Goal: Contribute content: Contribute content

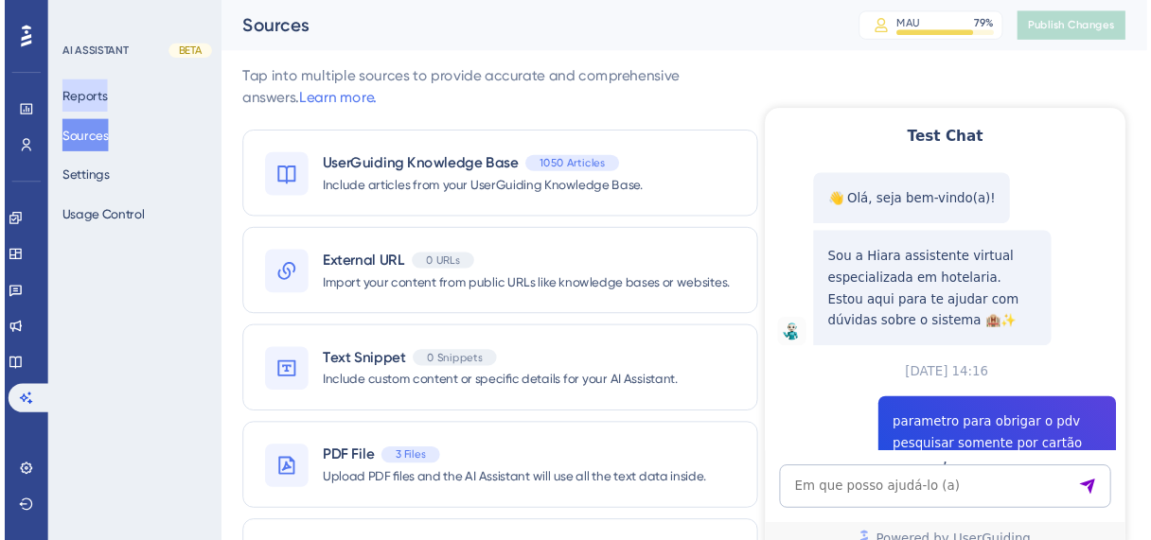
scroll to position [540, 0]
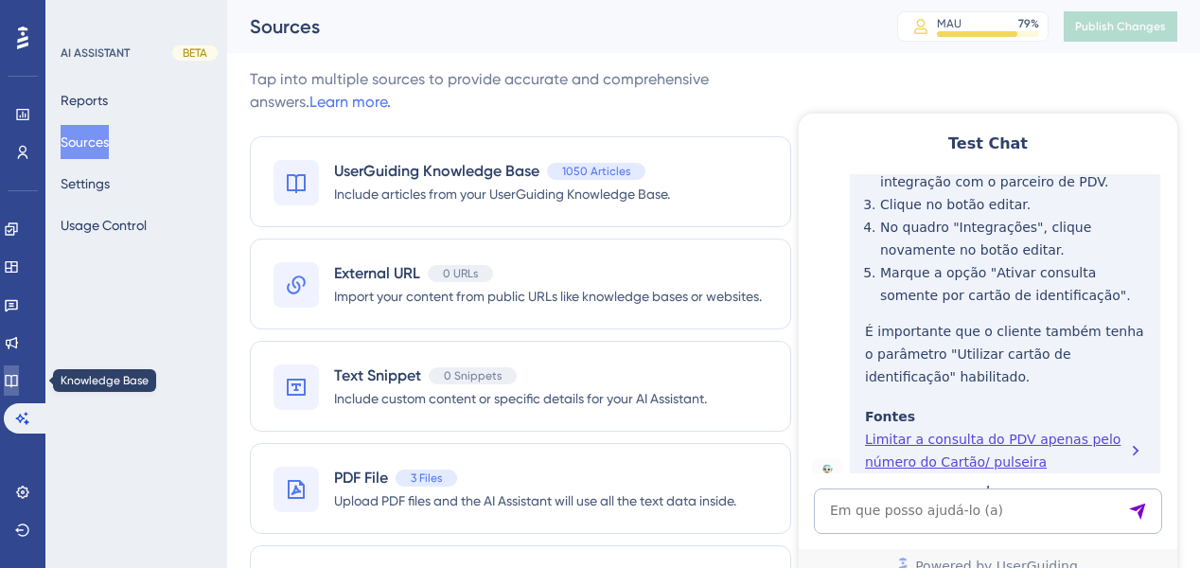
drag, startPoint x: 27, startPoint y: 383, endPoint x: 45, endPoint y: 379, distance: 19.5
click at [19, 383] on icon at bounding box center [11, 380] width 15 height 15
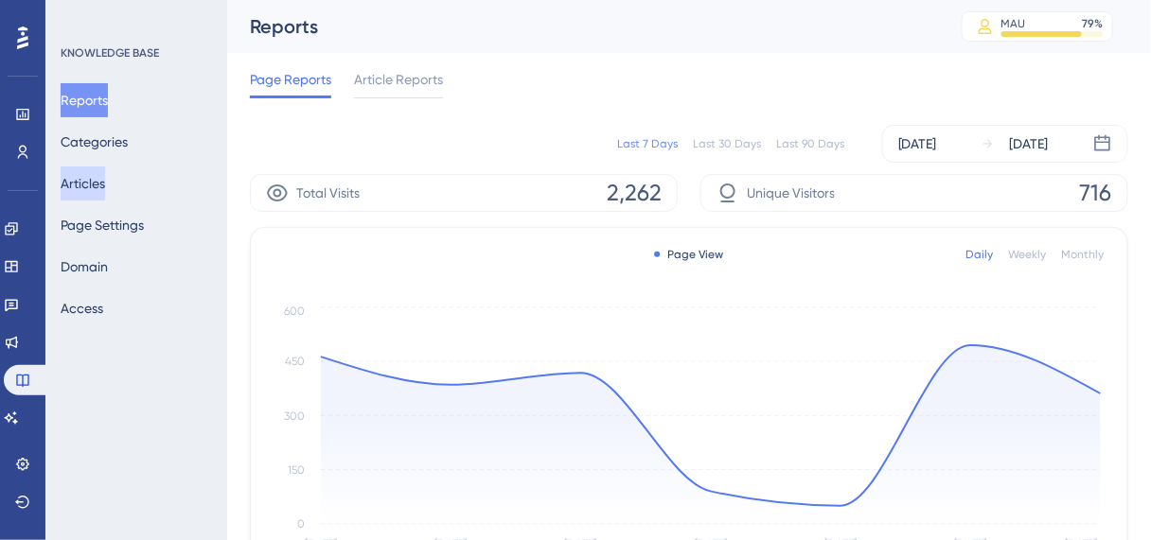
drag, startPoint x: 102, startPoint y: 186, endPoint x: 134, endPoint y: 184, distance: 32.2
click at [102, 186] on button "Articles" at bounding box center [83, 184] width 44 height 34
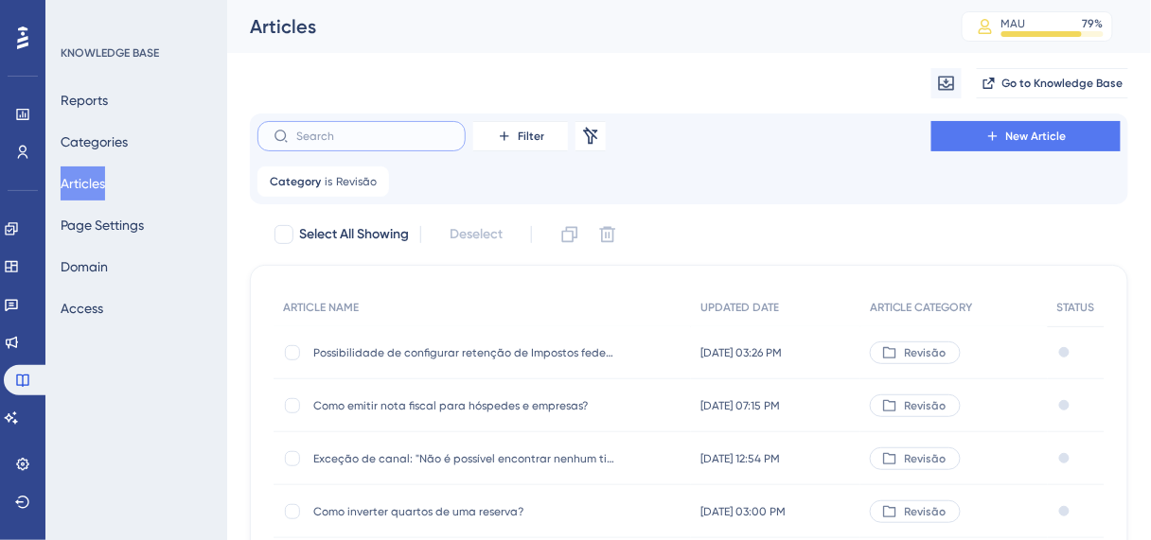
click at [349, 141] on input "text" at bounding box center [372, 136] width 153 height 13
type input "veg"
checkbox input "true"
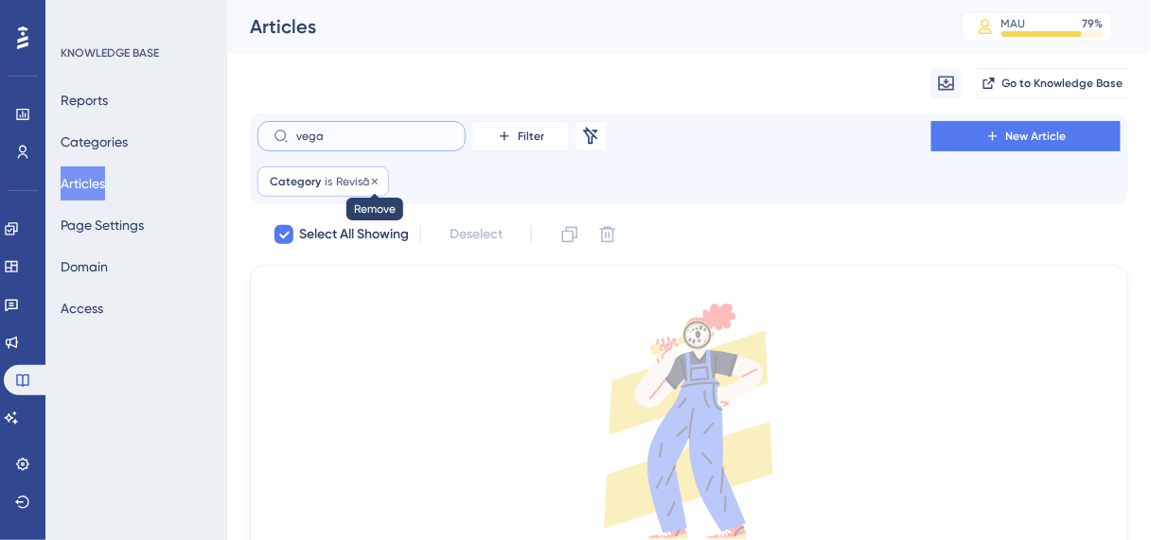
type input "vega"
click at [372, 182] on icon at bounding box center [375, 181] width 6 height 6
checkbox input "false"
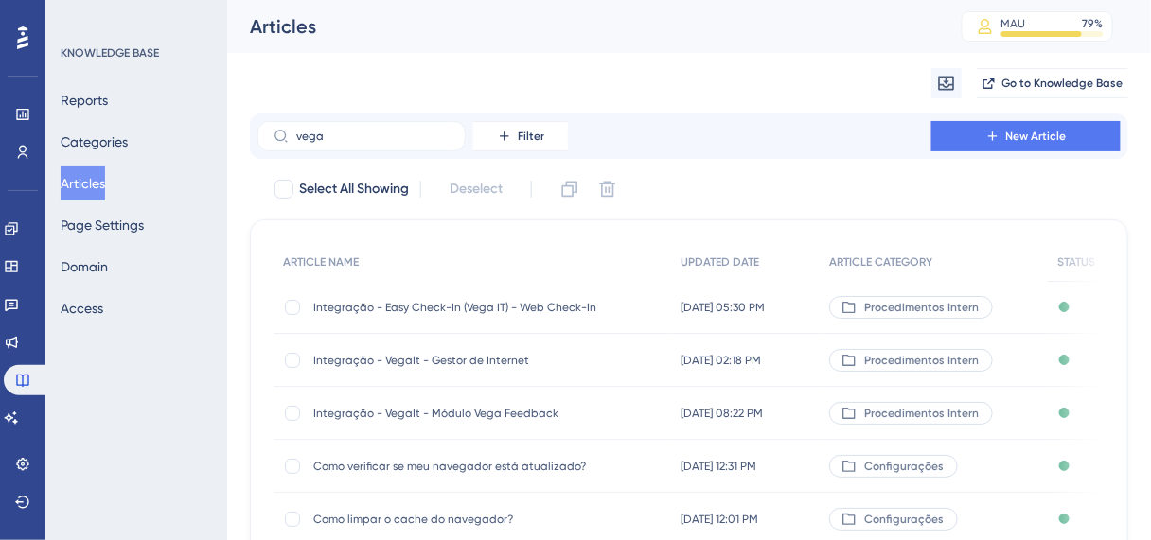
click at [439, 306] on span "Integração - Easy Check-In (Vega IT) - Web Check-In" at bounding box center [464, 307] width 303 height 15
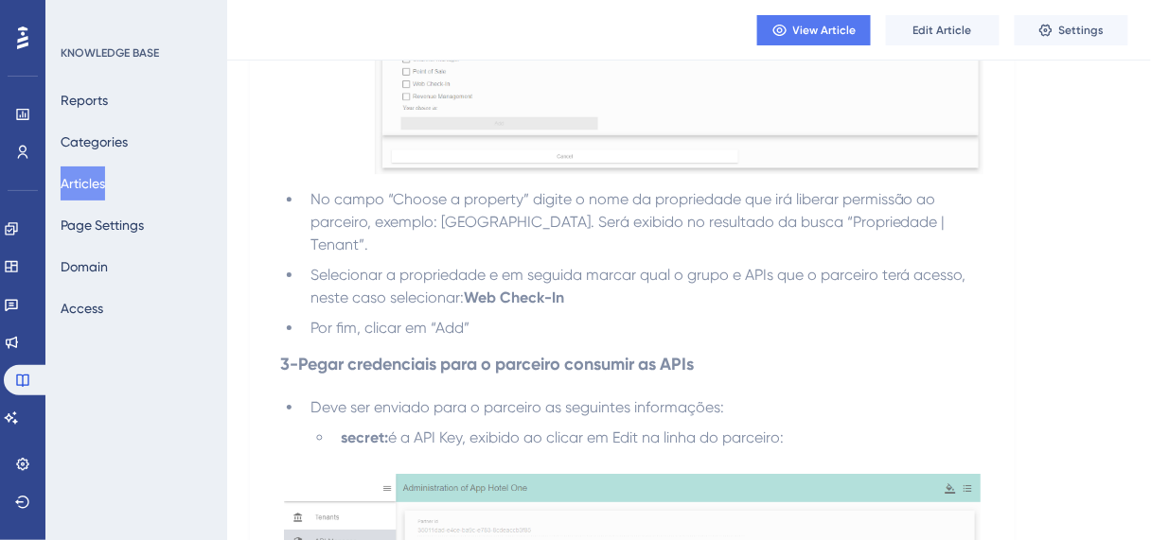
scroll to position [1446, 0]
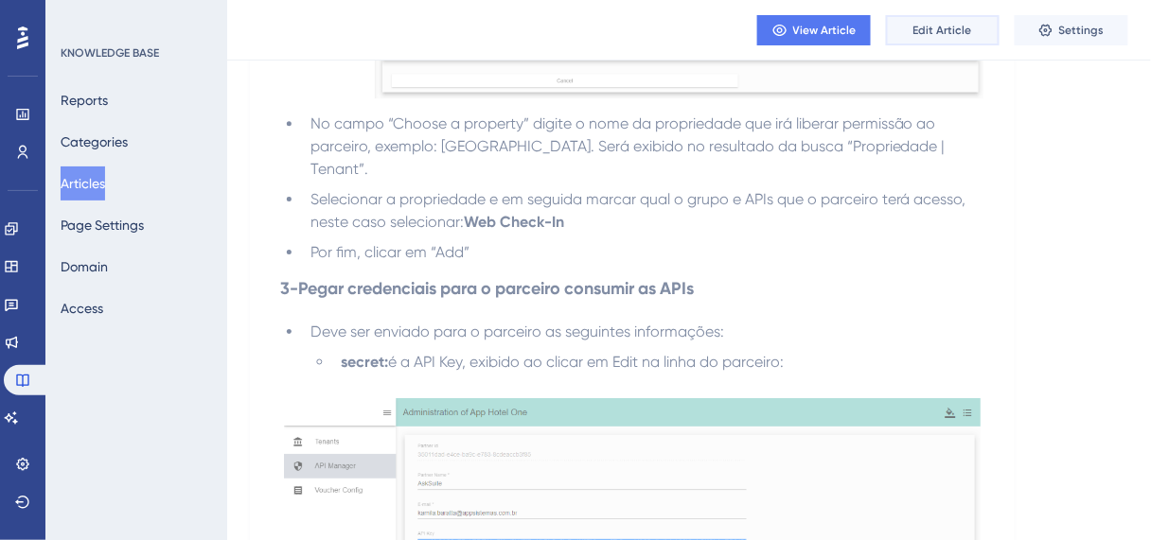
click at [941, 37] on button "Edit Article" at bounding box center [943, 30] width 114 height 30
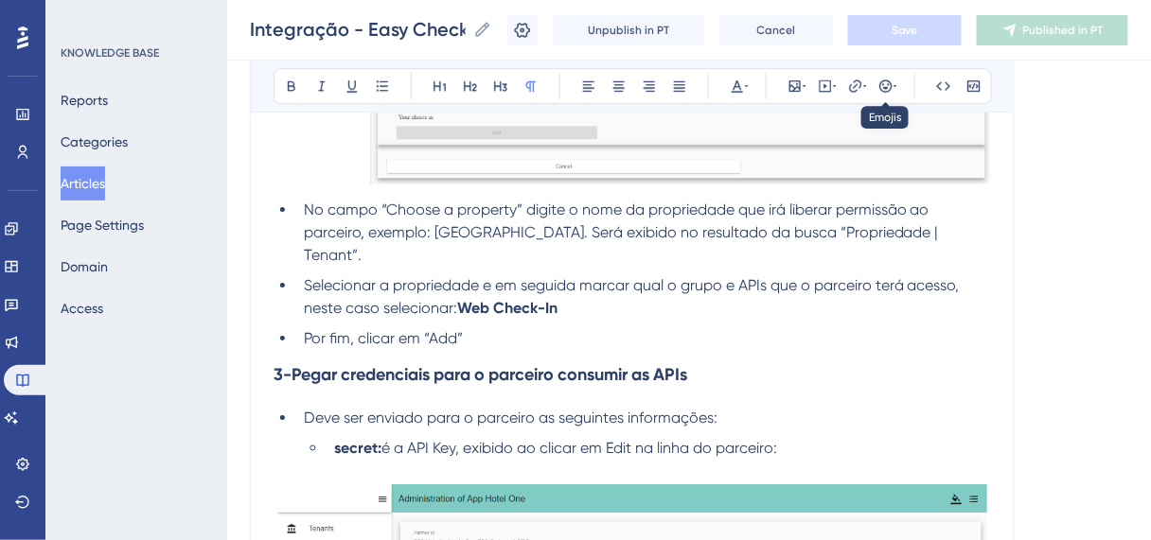
scroll to position [1533, 0]
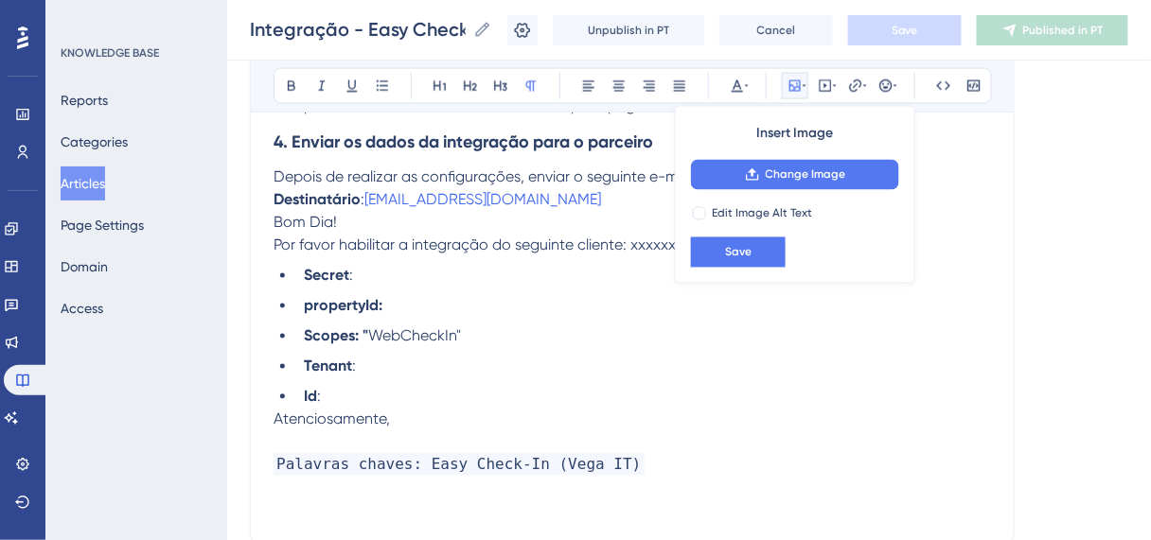
scroll to position [2395, 0]
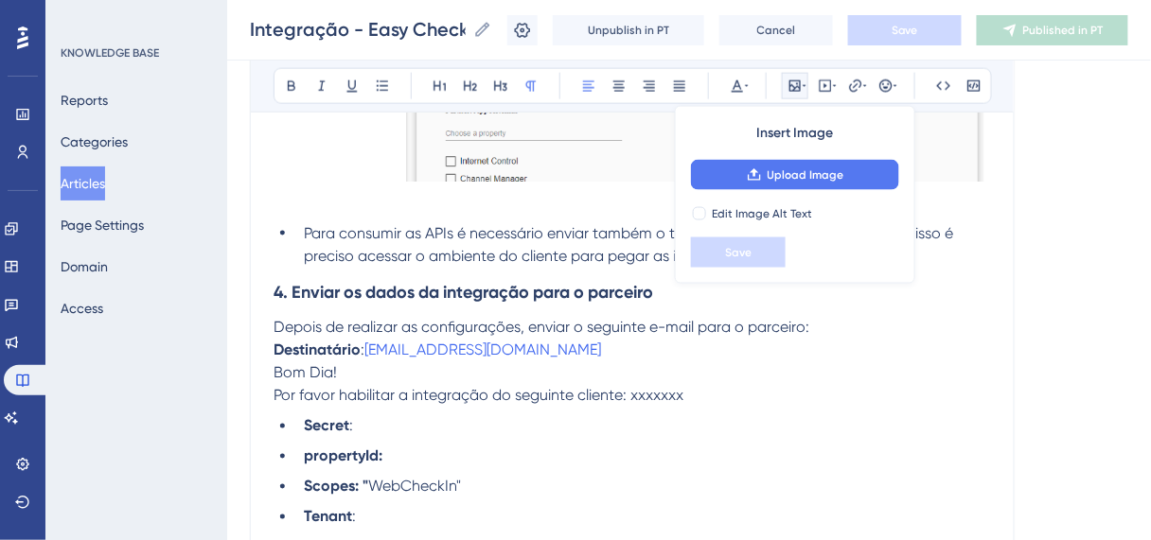
click at [552, 363] on p "Bom Dia!" at bounding box center [632, 374] width 717 height 23
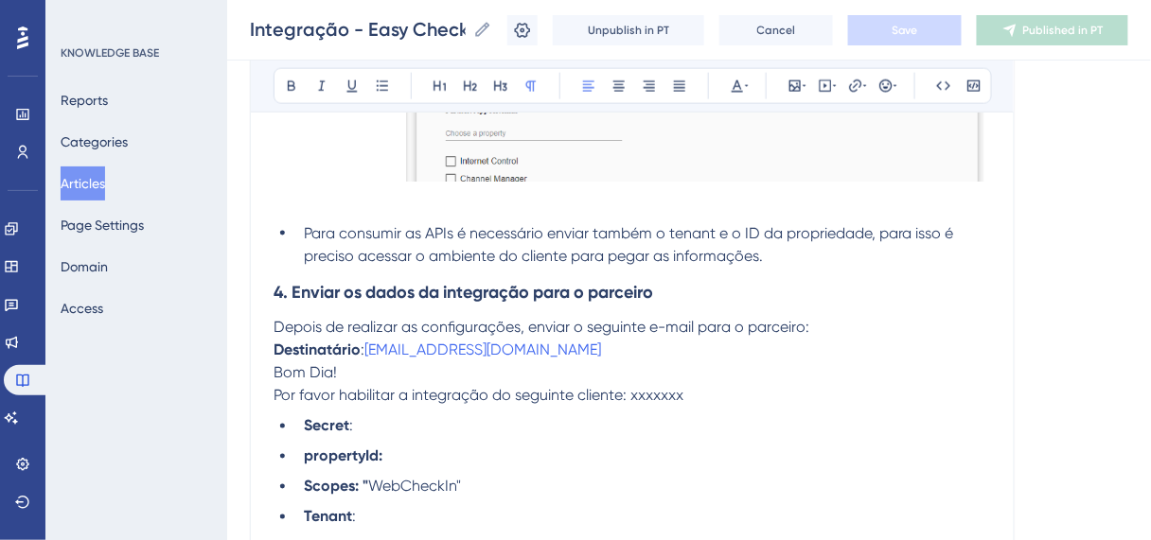
click at [555, 340] on p "Destinatário : [EMAIL_ADDRESS][DOMAIN_NAME]" at bounding box center [632, 351] width 717 height 23
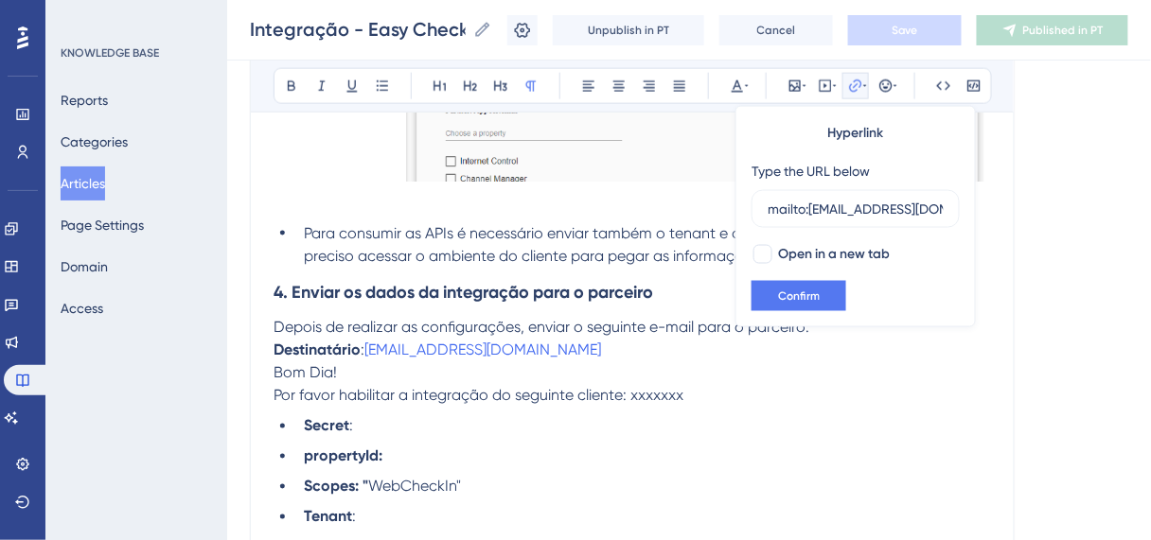
scroll to position [0, 3]
type input "mailto:[EMAIL_ADDRESS][DOMAIN_NAME],"
click at [575, 340] on p "Destinatário : [EMAIL_ADDRESS][DOMAIN_NAME]" at bounding box center [632, 351] width 717 height 23
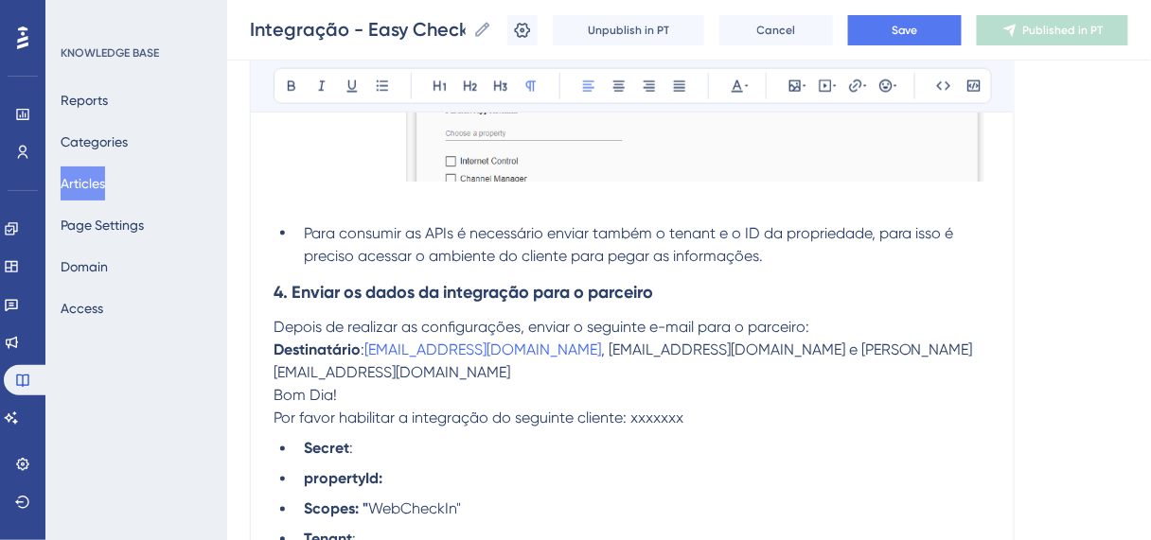
click at [712, 342] on span ", [EMAIL_ADDRESS][DOMAIN_NAME] e [PERSON_NAME][EMAIL_ADDRESS][DOMAIN_NAME]" at bounding box center [623, 362] width 699 height 41
click at [897, 37] on button "Save" at bounding box center [905, 30] width 114 height 30
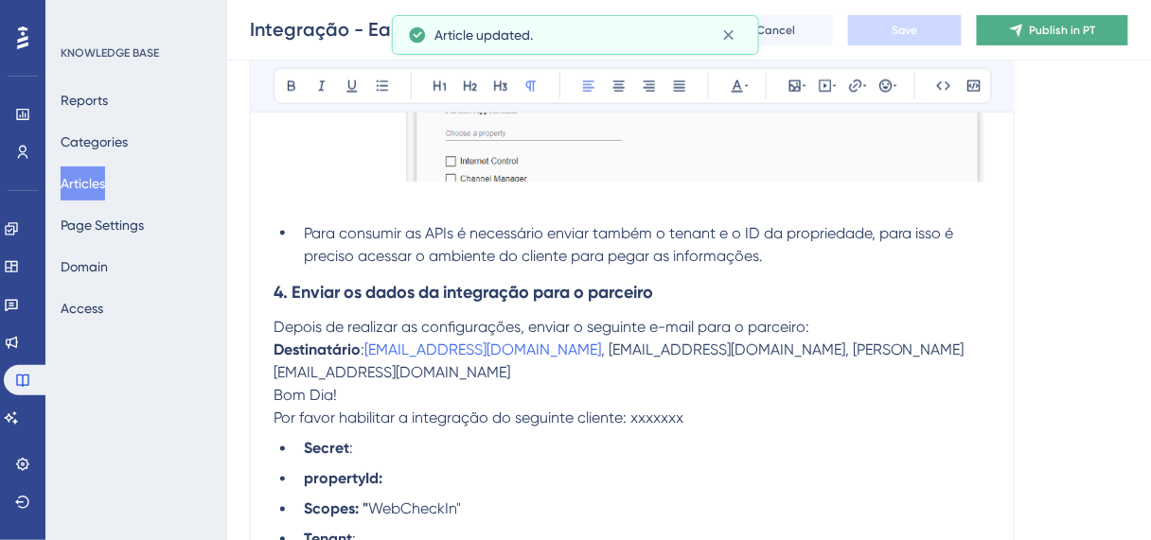
click at [1004, 41] on button "Publish in PT" at bounding box center [1052, 30] width 151 height 30
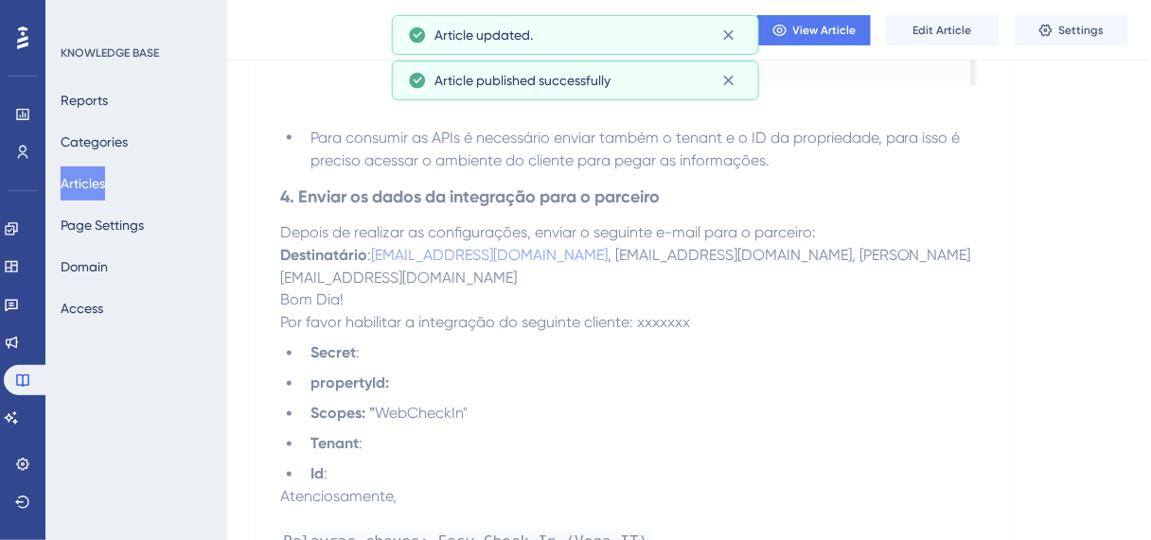
click at [85, 180] on button "Articles" at bounding box center [83, 184] width 44 height 34
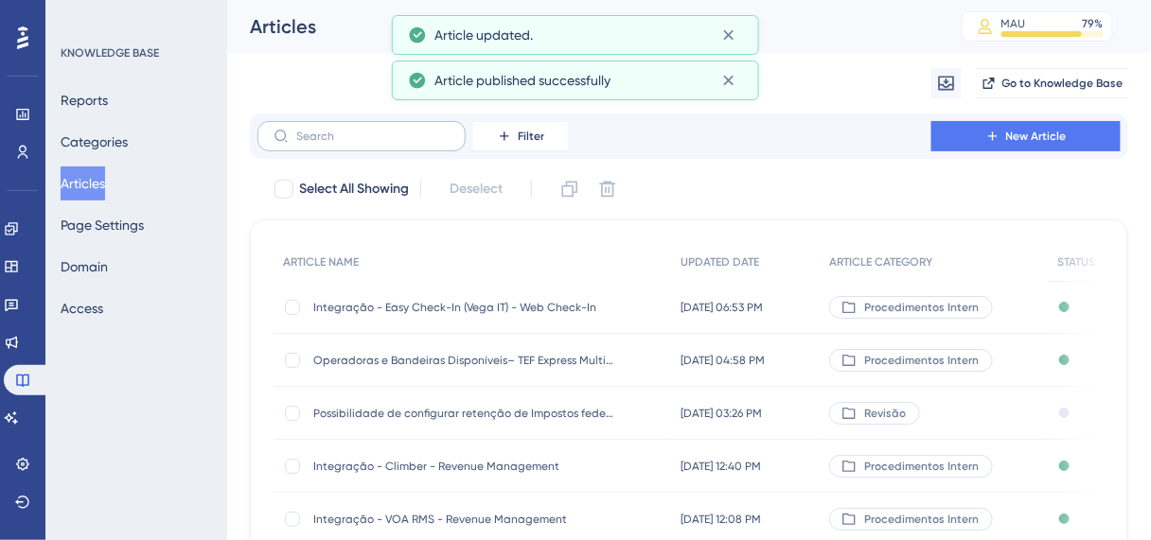
click at [385, 145] on label at bounding box center [361, 136] width 208 height 30
click at [385, 143] on input "text" at bounding box center [372, 136] width 153 height 13
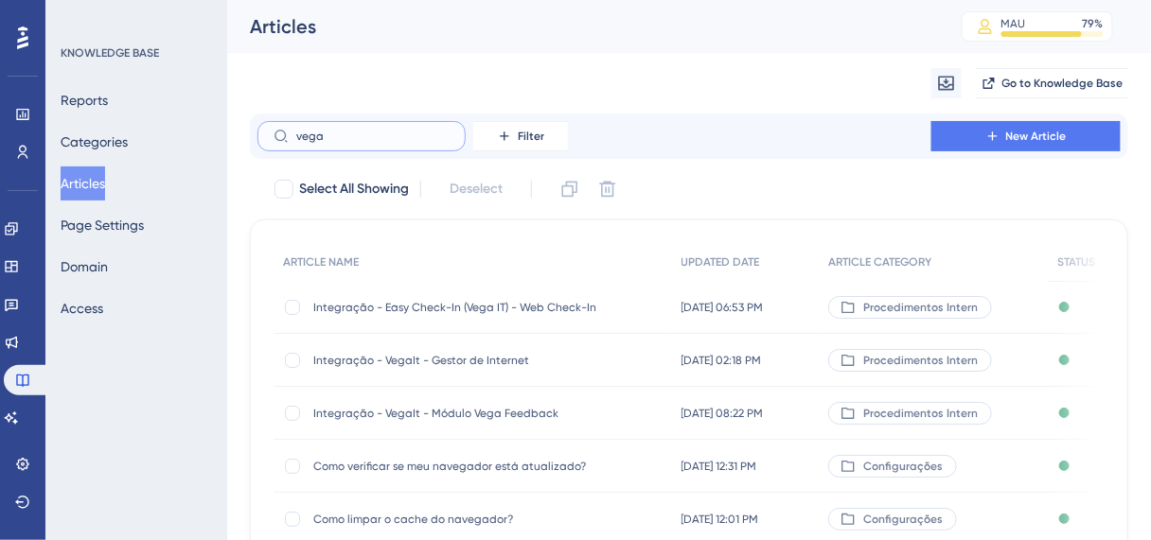
type input "vega"
click at [452, 363] on span "Integração - VegaIt - Gestor de Internet" at bounding box center [464, 360] width 303 height 15
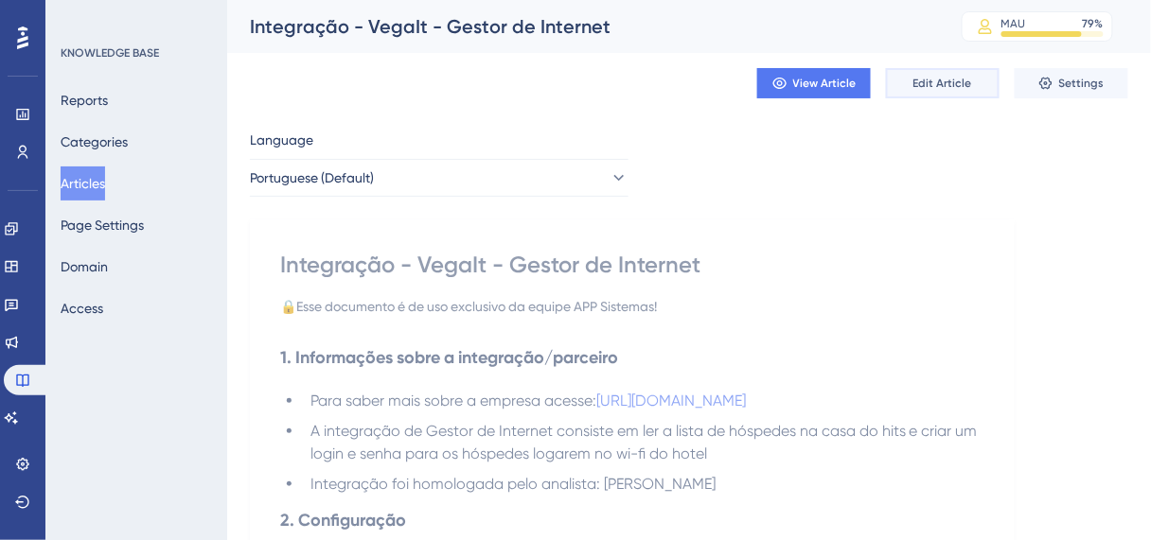
click at [947, 74] on button "Edit Article" at bounding box center [943, 83] width 114 height 30
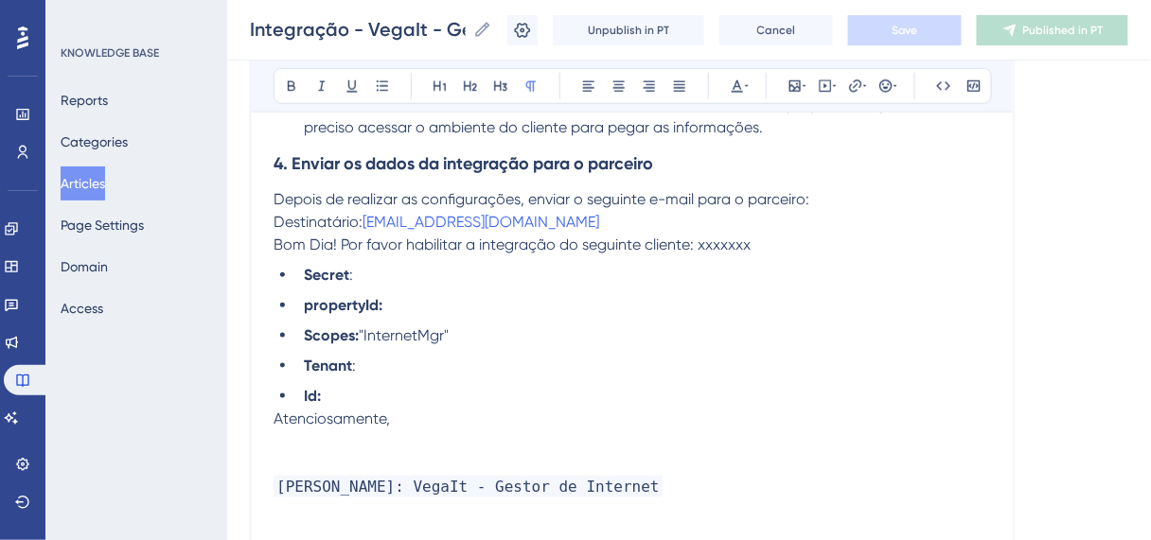
scroll to position [2033, 0]
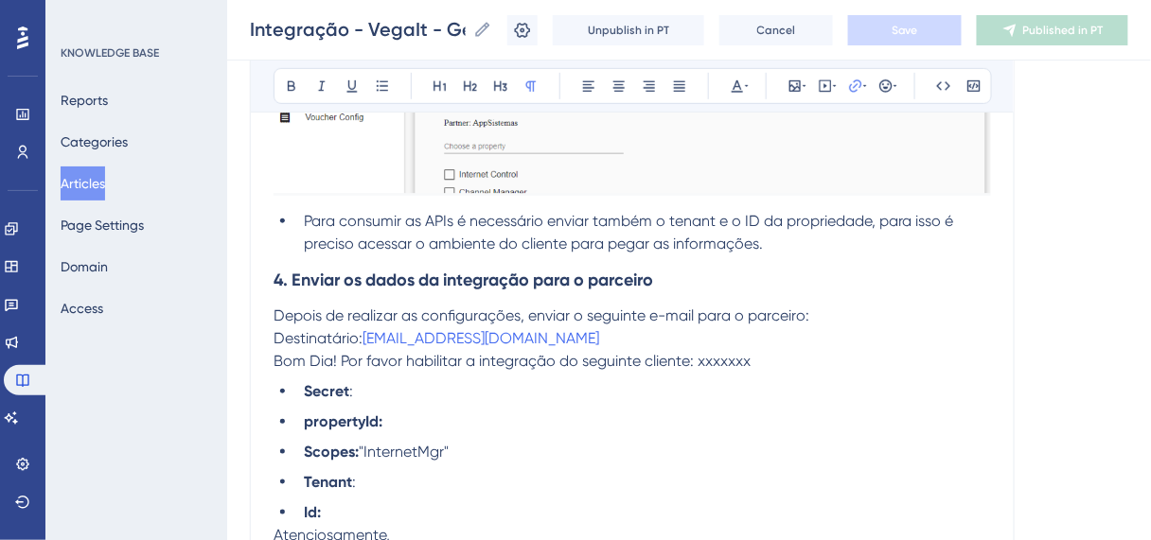
click at [543, 327] on p "Destinatário: [EMAIL_ADDRESS][DOMAIN_NAME]" at bounding box center [632, 338] width 717 height 23
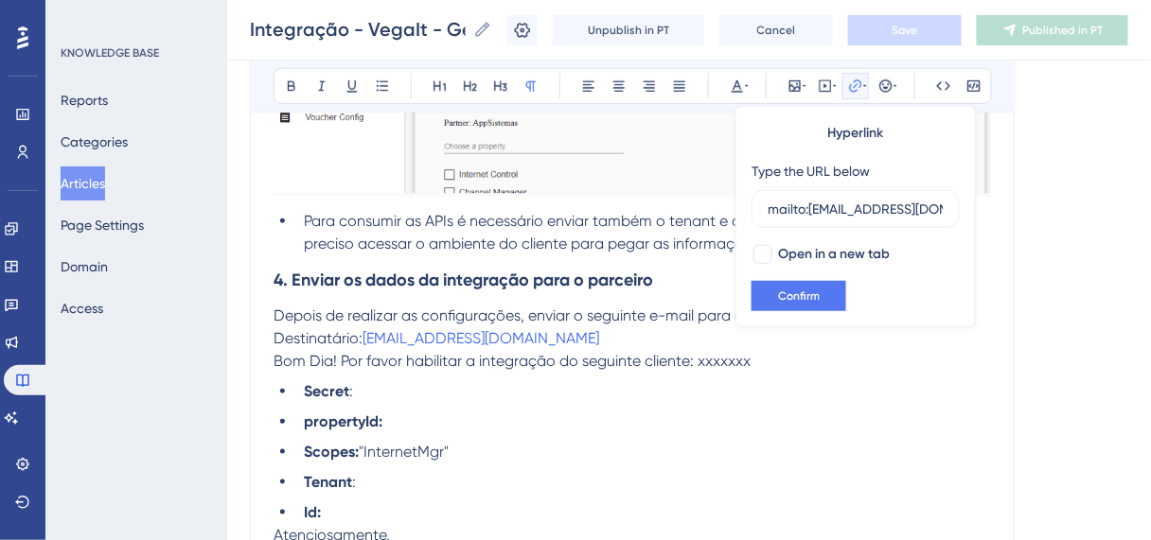
scroll to position [0, 3]
click at [942, 208] on input "mailto:[EMAIL_ADDRESS][DOMAIN_NAME]," at bounding box center [856, 209] width 176 height 21
click at [940, 212] on input "mailto:[EMAIL_ADDRESS][DOMAIN_NAME]," at bounding box center [856, 209] width 176 height 21
type input "mailto:[EMAIL_ADDRESS][DOMAIN_NAME]"
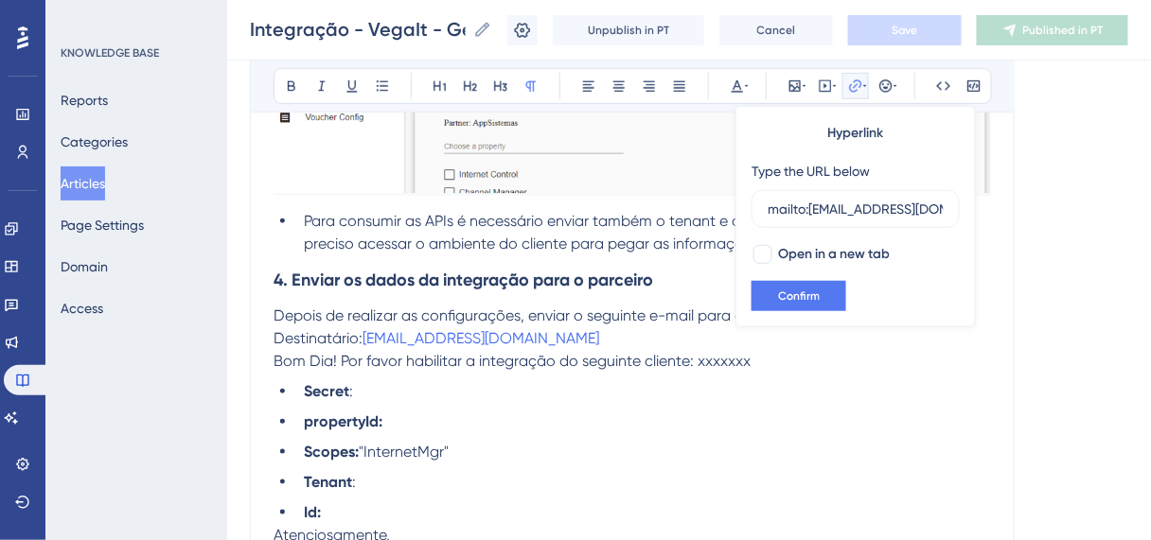
click at [575, 327] on p "Destinatário: [EMAIL_ADDRESS][DOMAIN_NAME]" at bounding box center [632, 338] width 717 height 23
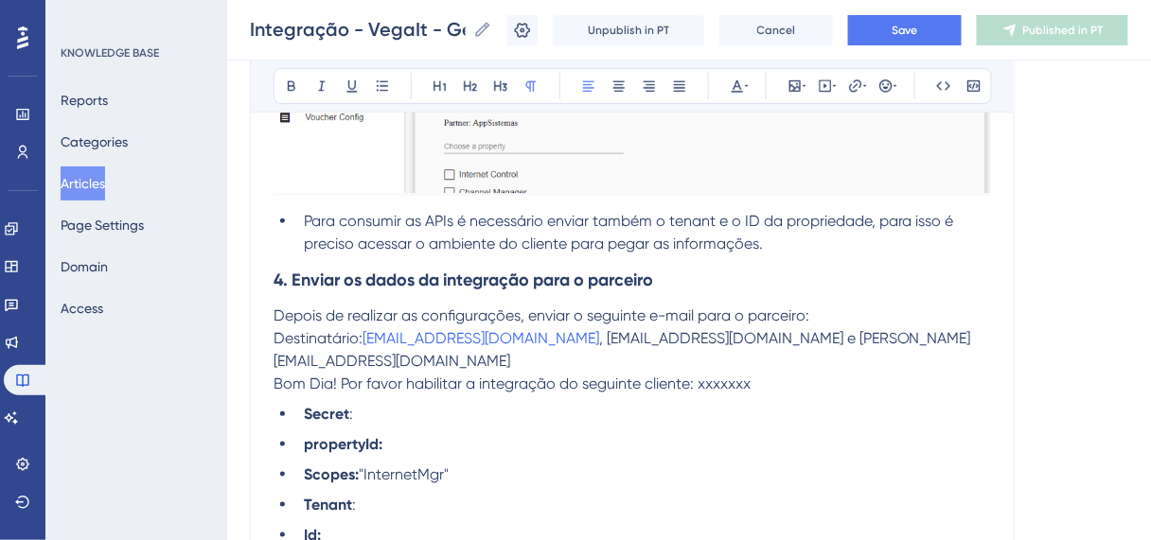
click at [714, 329] on span ", [EMAIL_ADDRESS][DOMAIN_NAME] e [PERSON_NAME][EMAIL_ADDRESS][DOMAIN_NAME]" at bounding box center [623, 349] width 698 height 41
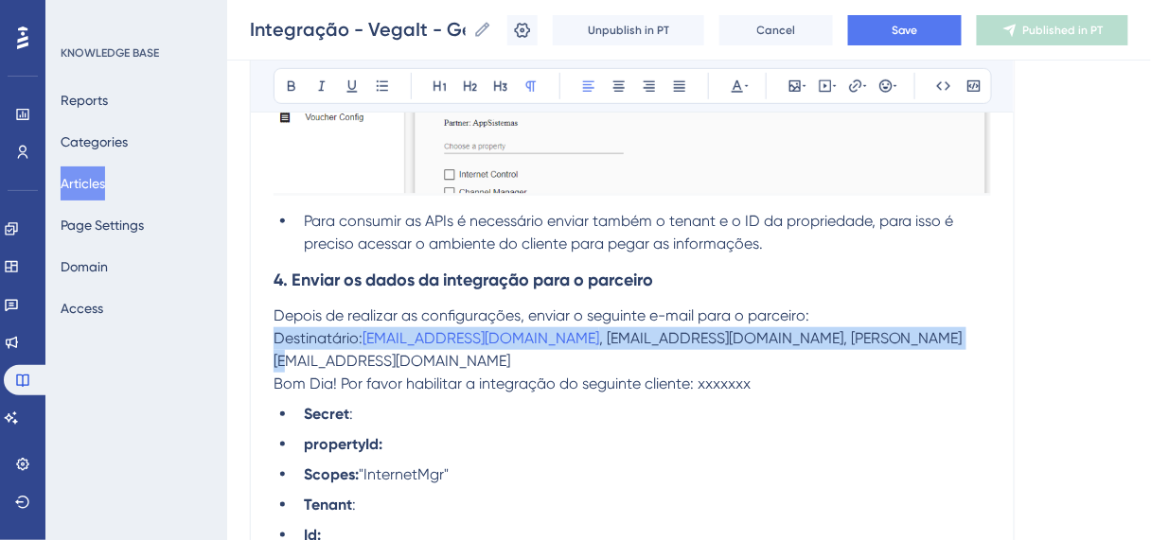
copy p "Destinatário: [EMAIL_ADDRESS][DOMAIN_NAME] , [EMAIL_ADDRESS][DOMAIN_NAME], [PER…"
click at [933, 25] on button "Save" at bounding box center [905, 30] width 114 height 30
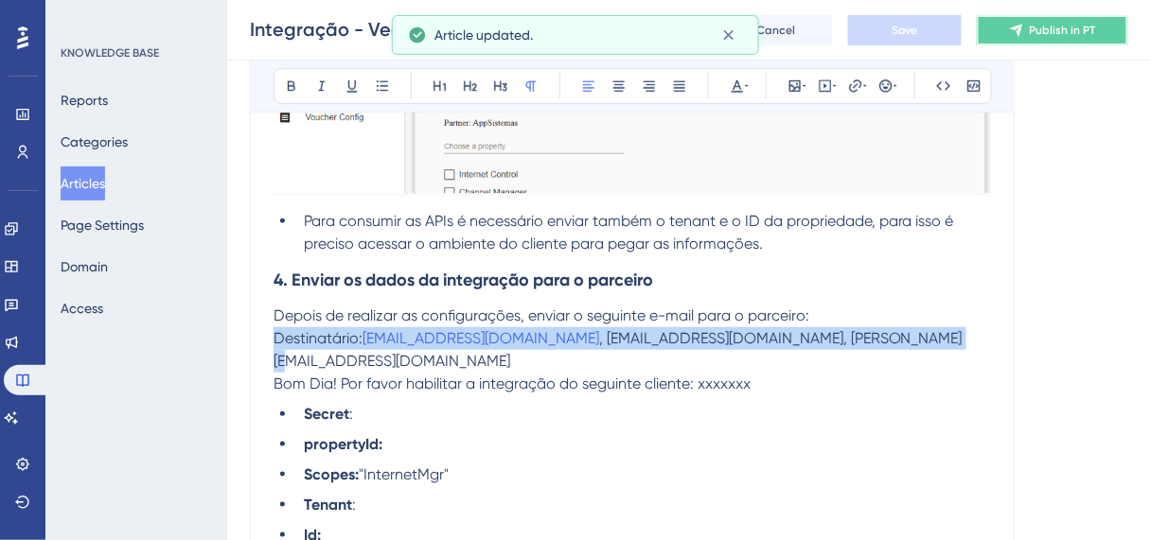
drag, startPoint x: 1036, startPoint y: 34, endPoint x: 1015, endPoint y: 45, distance: 24.6
click at [1036, 33] on button "Publish in PT" at bounding box center [1052, 30] width 151 height 30
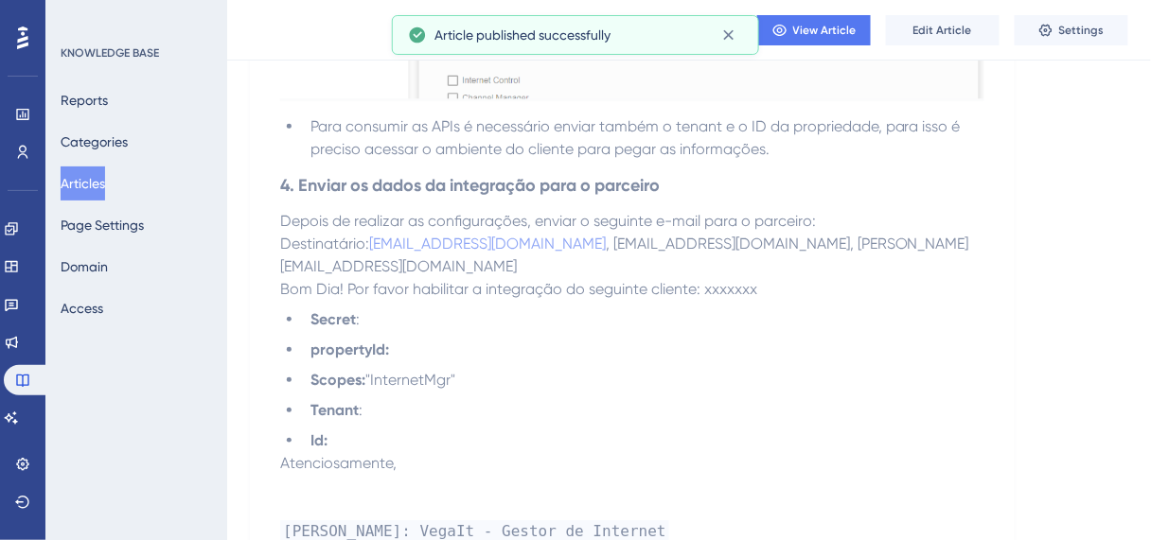
click at [100, 184] on button "Articles" at bounding box center [83, 184] width 44 height 34
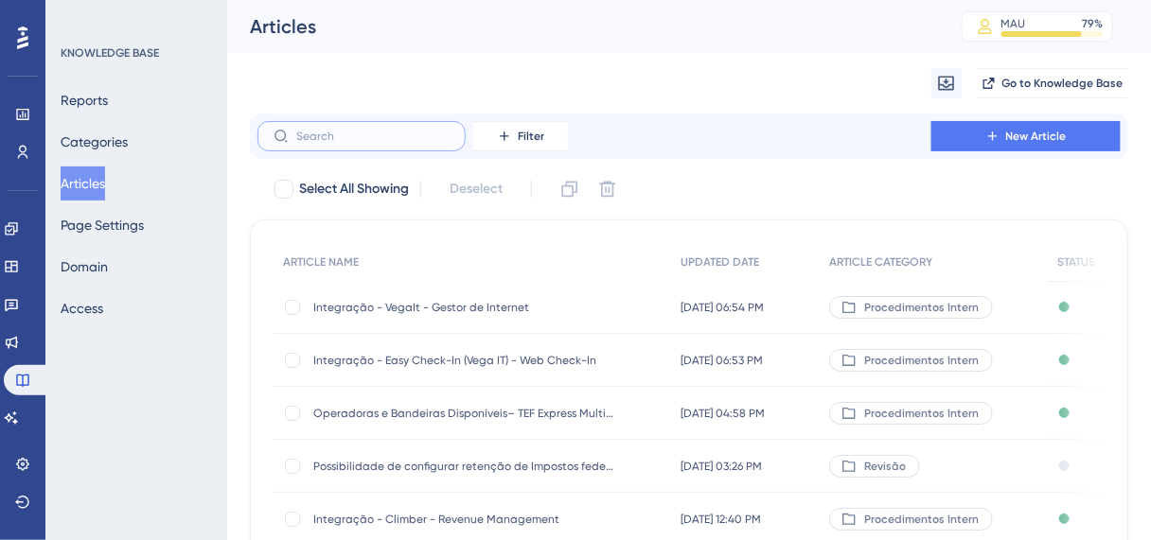
click at [380, 138] on input "text" at bounding box center [372, 136] width 153 height 13
type input "vega"
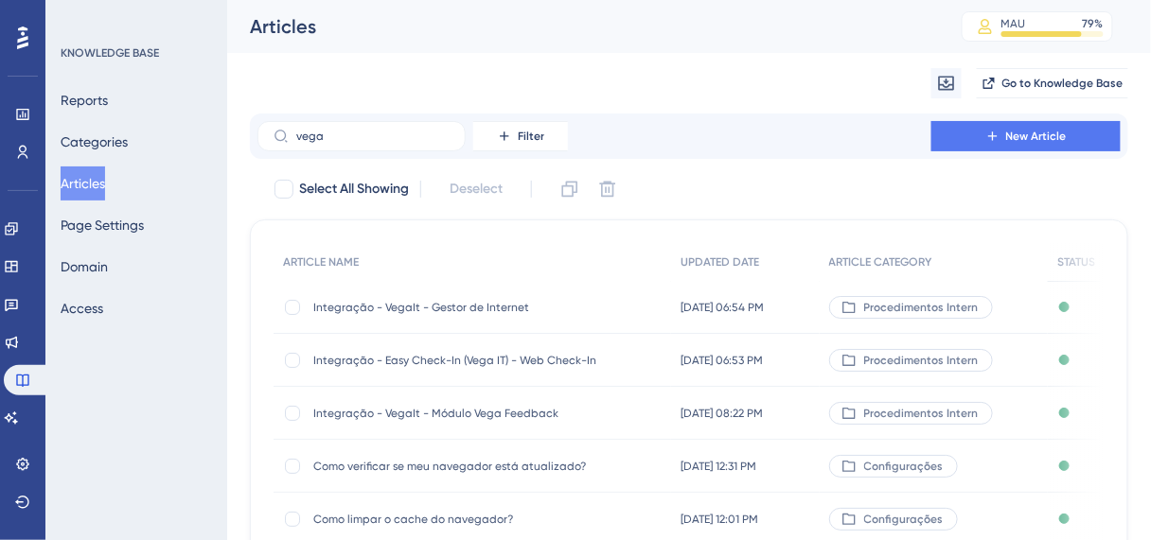
click at [420, 416] on span "Integração - VegaIt - Módulo Vega Feedback" at bounding box center [464, 413] width 303 height 15
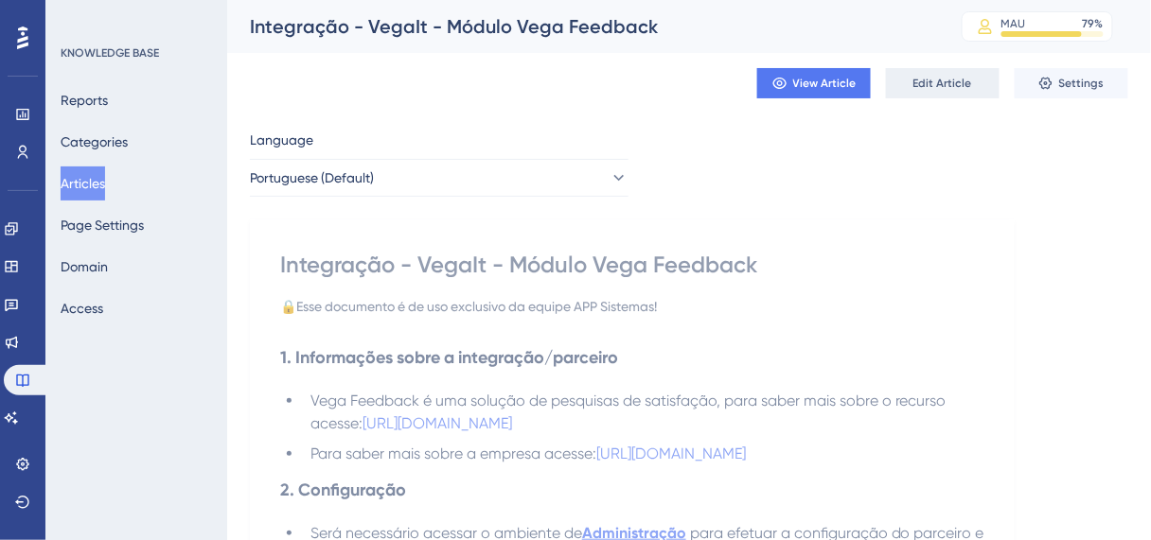
click at [964, 89] on span "Edit Article" at bounding box center [942, 83] width 59 height 15
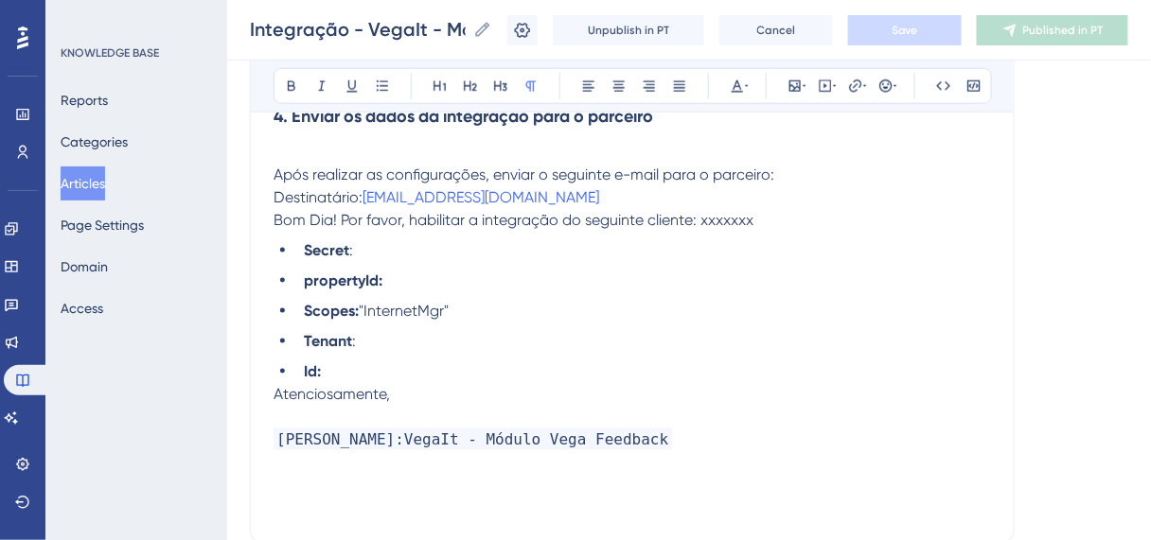
scroll to position [2241, 0]
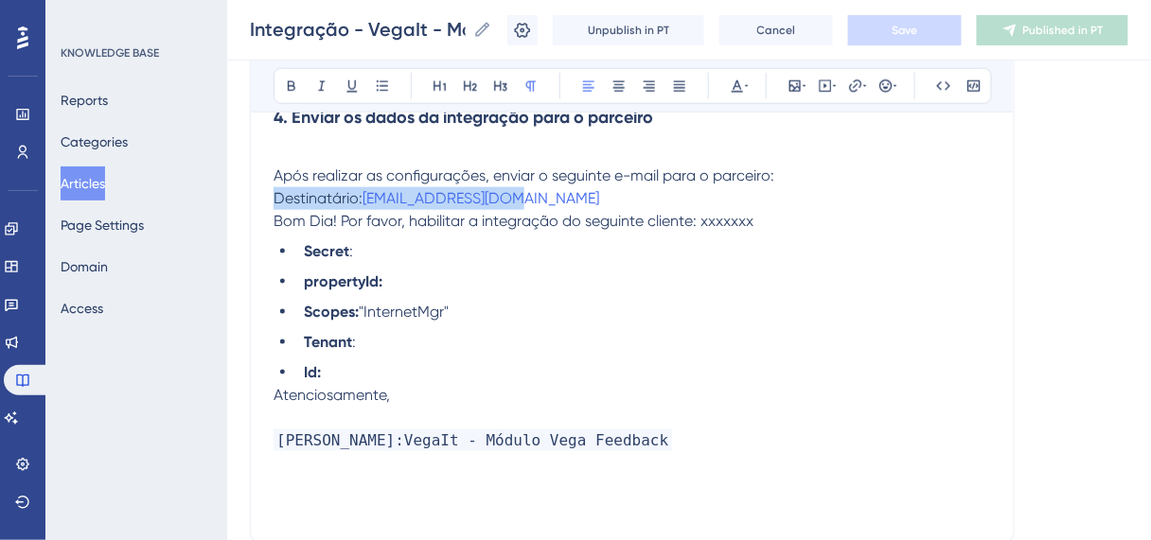
drag, startPoint x: 522, startPoint y: 171, endPoint x: 267, endPoint y: 171, distance: 255.6
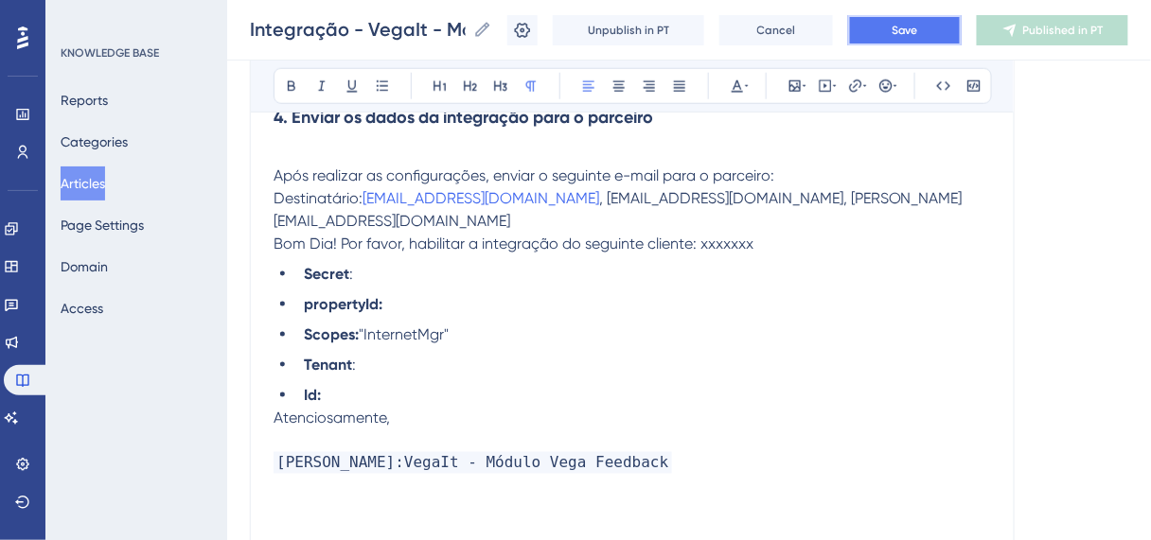
click at [904, 32] on span "Save" at bounding box center [905, 30] width 27 height 15
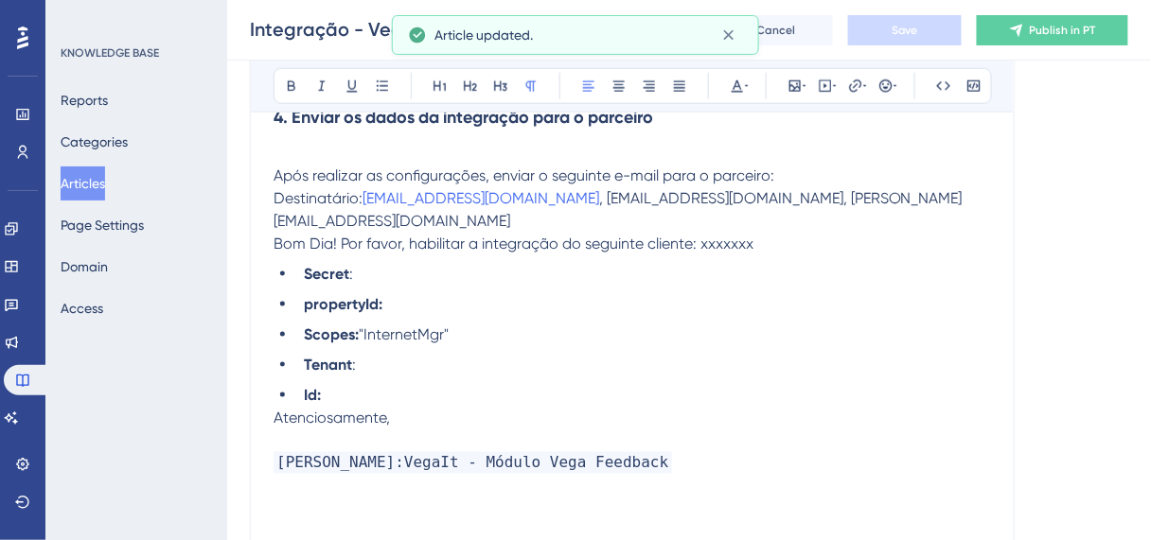
click at [1043, 33] on span "Publish in PT" at bounding box center [1063, 30] width 66 height 15
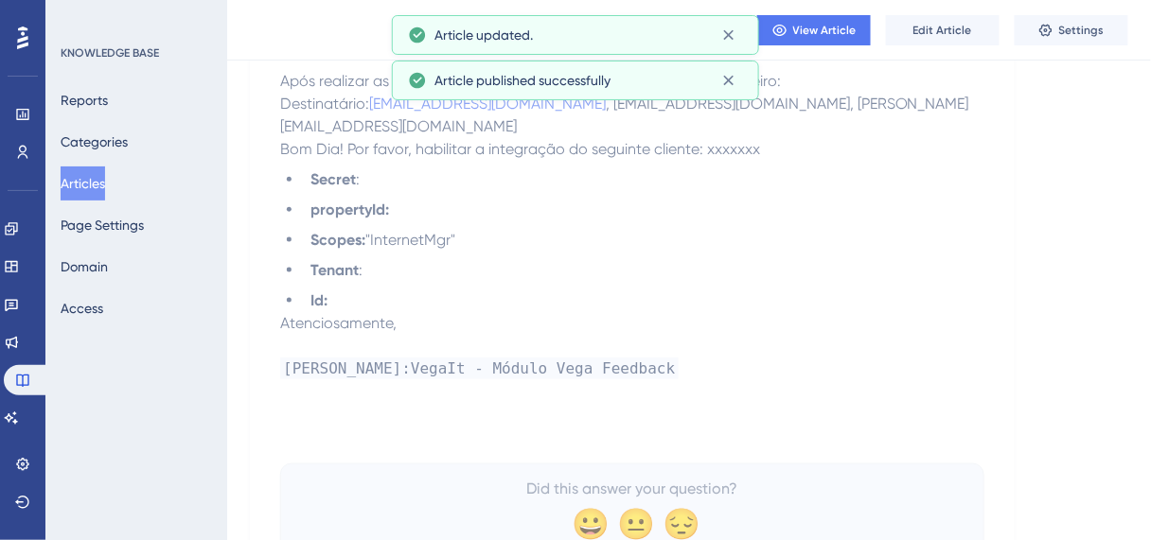
click at [102, 185] on button "Articles" at bounding box center [83, 184] width 44 height 34
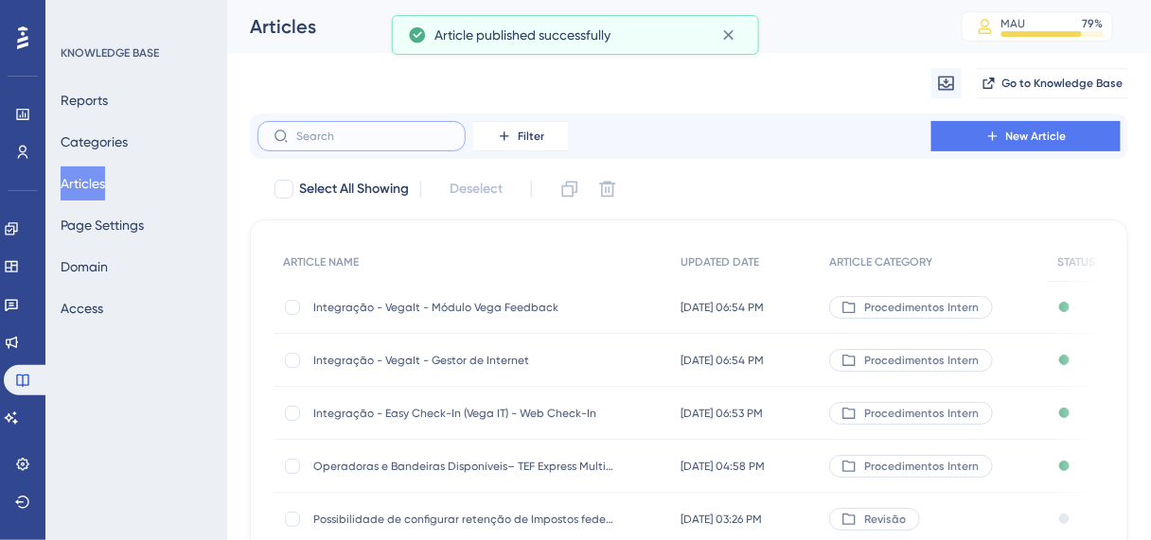
click at [346, 137] on input "text" at bounding box center [372, 136] width 153 height 13
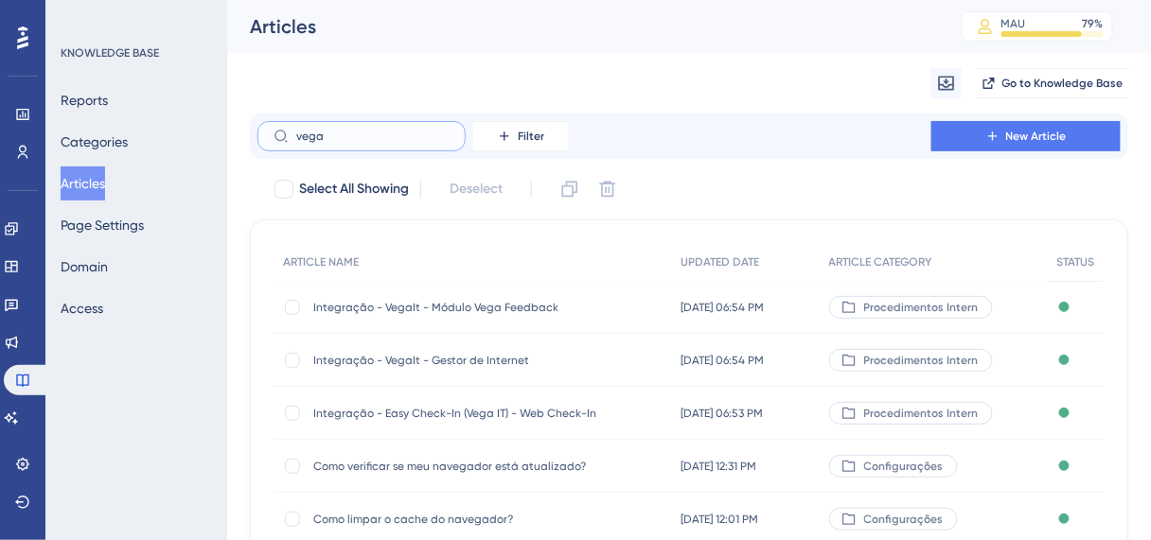
type input "vega"
click at [478, 312] on span "Integração - VegaIt - Módulo Vega Feedback" at bounding box center [464, 307] width 303 height 15
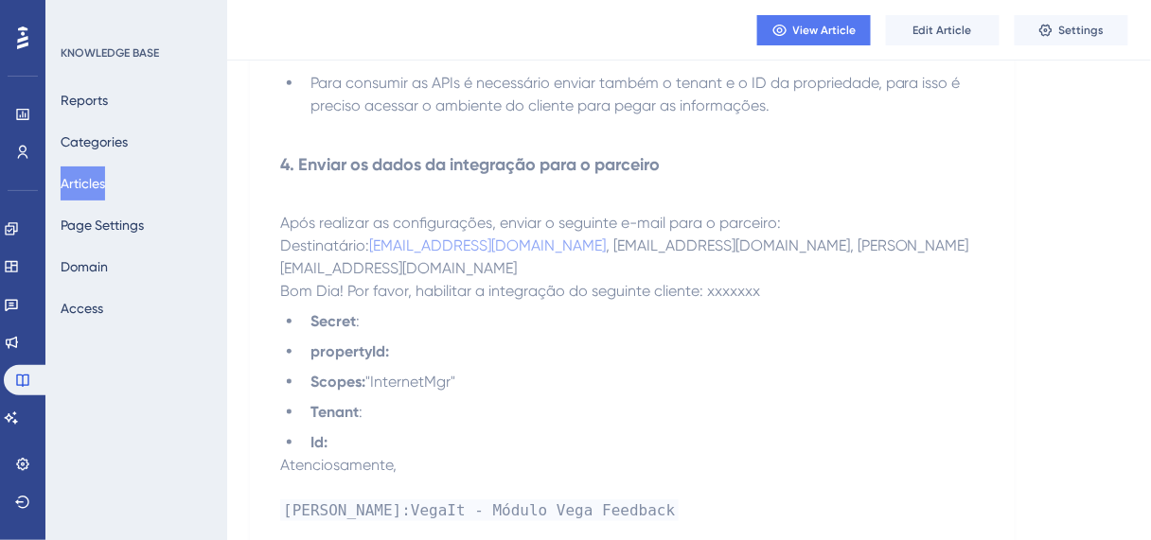
scroll to position [2045, 0]
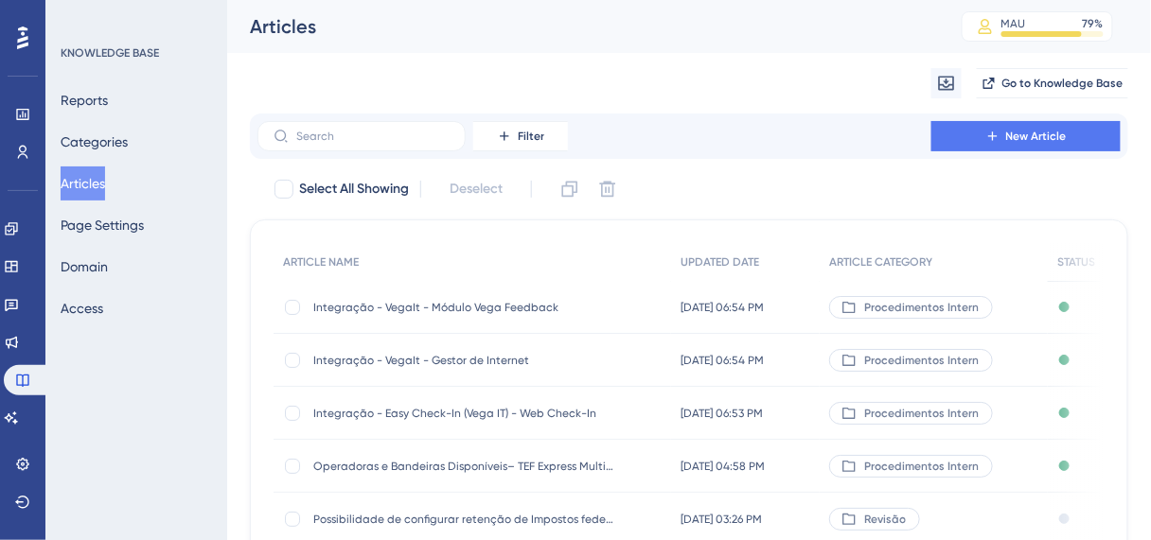
click at [527, 353] on span "Integração - VegaIt - Gestor de Internet" at bounding box center [464, 360] width 303 height 15
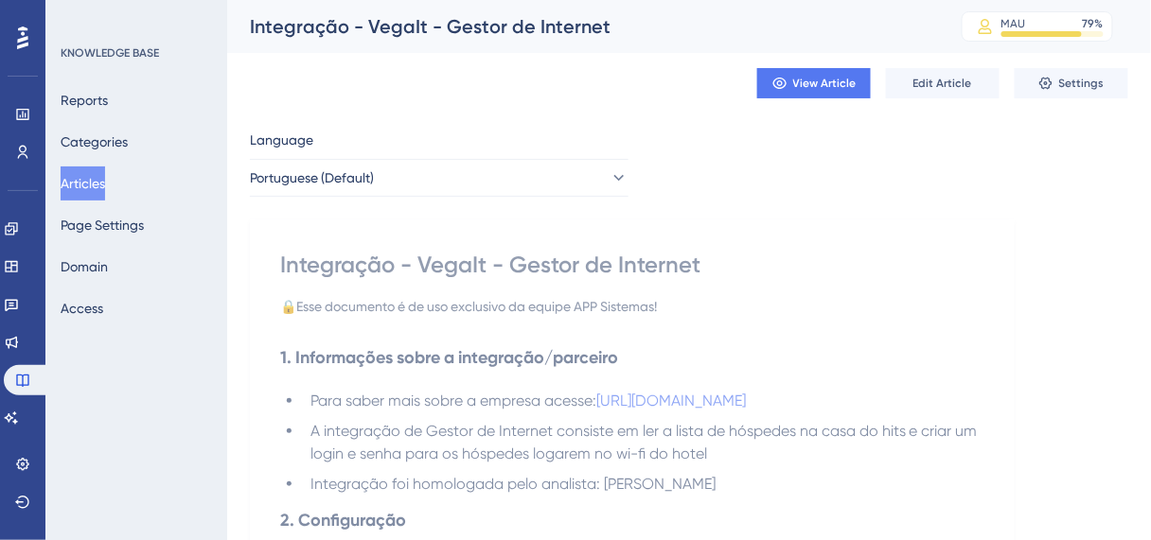
click at [97, 184] on button "Articles" at bounding box center [83, 184] width 44 height 34
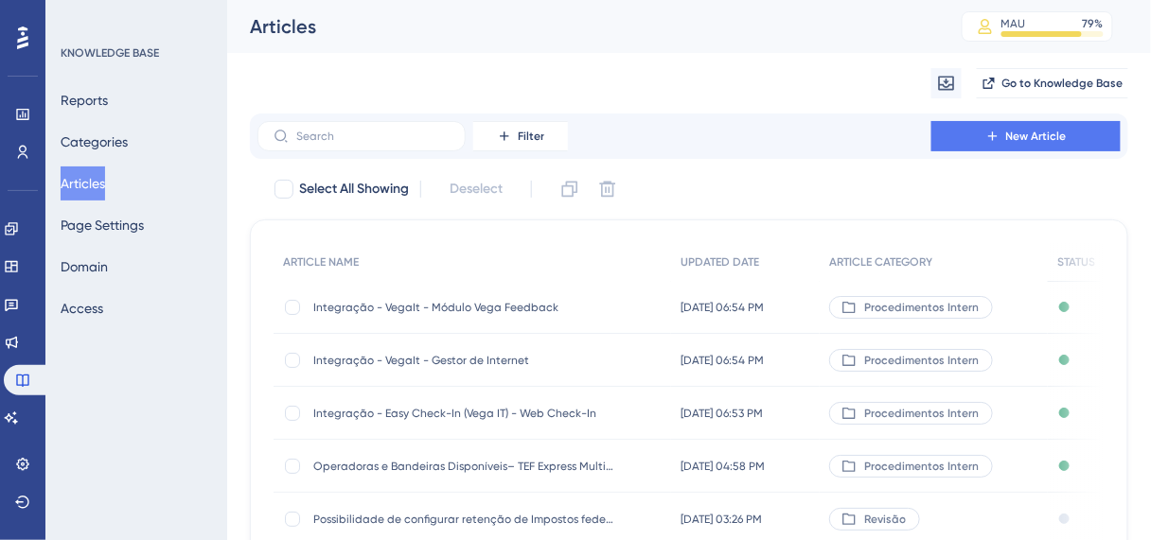
click at [434, 420] on div "Integração - Easy Check-In (Vega IT) - Web Check-In Integração - Easy Check-In …" at bounding box center [464, 413] width 303 height 53
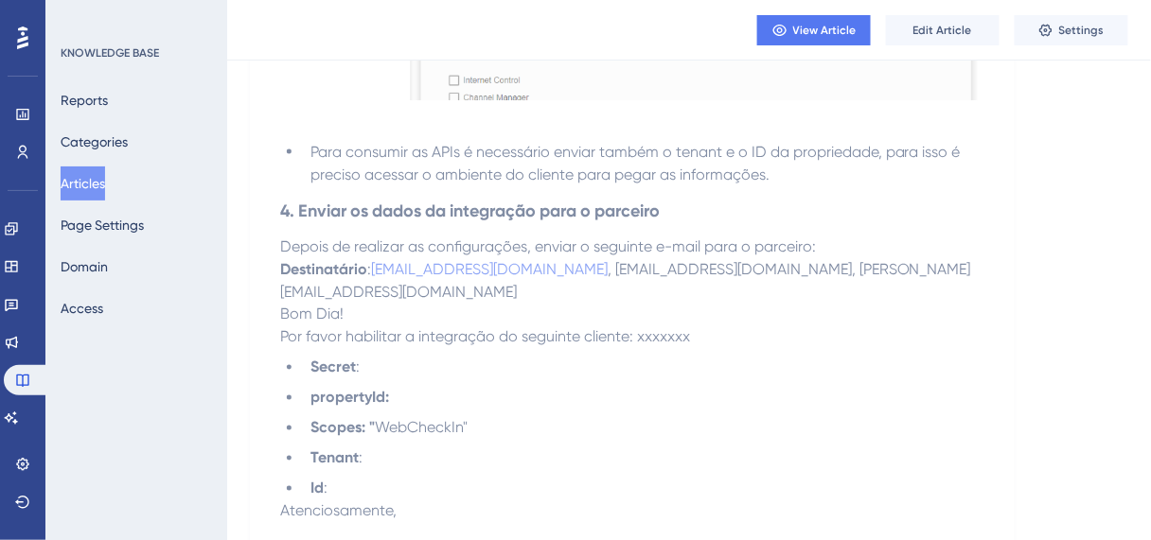
scroll to position [2305, 0]
